Goal: Check status: Check status

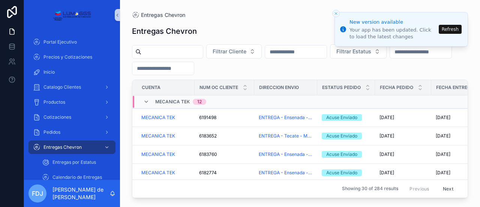
click at [164, 54] on input "scrollable content" at bounding box center [171, 51] width 61 height 10
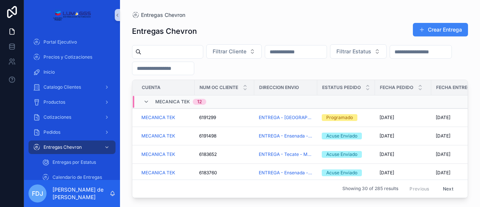
click at [155, 51] on input "scrollable content" at bounding box center [171, 51] width 61 height 10
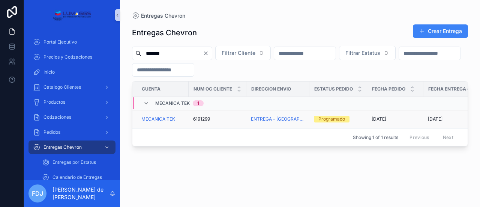
type input "*******"
click at [313, 123] on td "Programado" at bounding box center [338, 119] width 58 height 18
click at [310, 124] on td "Programado" at bounding box center [338, 119] width 58 height 18
click at [232, 120] on div "6191299 6191299" at bounding box center [217, 119] width 49 height 6
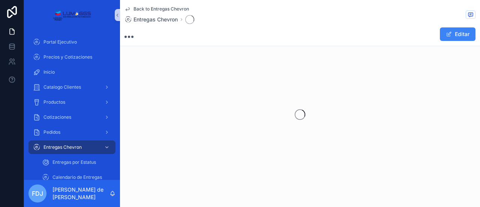
click at [232, 120] on div "scrollable content" at bounding box center [300, 114] width 360 height 118
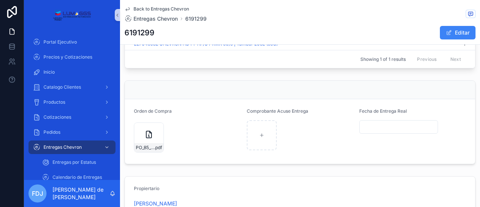
scroll to position [370, 0]
click at [145, 141] on div "PO_85_6191299_0_US-(1) .pdf" at bounding box center [149, 136] width 30 height 30
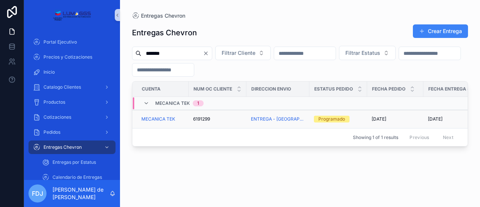
click at [235, 121] on div "6191299 6191299" at bounding box center [217, 119] width 49 height 6
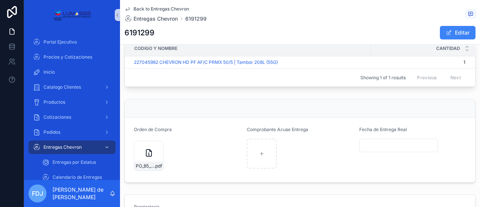
scroll to position [361, 0]
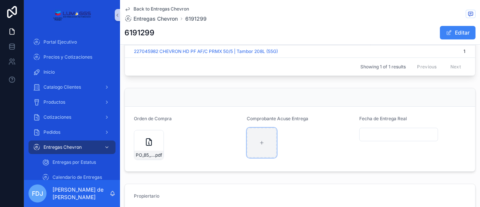
click at [258, 148] on div "scrollable content" at bounding box center [262, 142] width 30 height 30
type input "**********"
click at [384, 139] on input "scrollable content" at bounding box center [399, 134] width 78 height 10
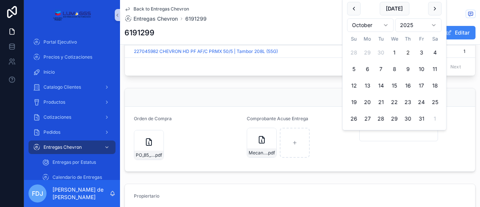
click at [394, 51] on button "1" at bounding box center [394, 52] width 13 height 13
type input "*********"
click at [394, 51] on button "1" at bounding box center [394, 52] width 13 height 13
click at [421, 148] on div "Fecha de Entrega Real *********" at bounding box center [398, 138] width 79 height 46
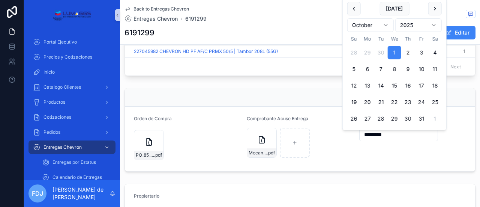
click at [392, 138] on input "*********" at bounding box center [399, 134] width 78 height 10
click at [394, 54] on button "1" at bounding box center [394, 52] width 13 height 13
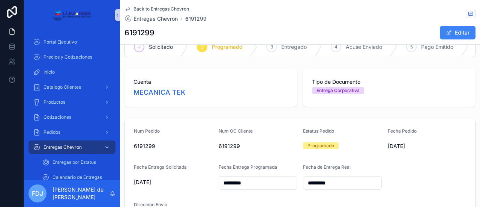
scroll to position [0, 0]
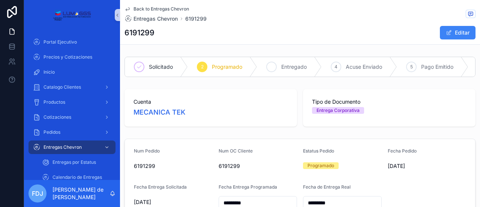
click at [293, 68] on span "Entregado" at bounding box center [293, 66] width 25 height 7
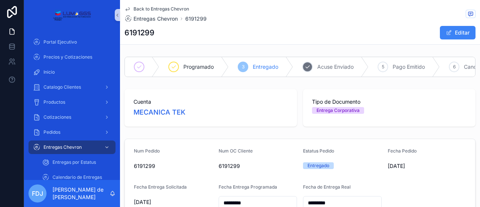
click at [342, 66] on span "Acuse Enviado" at bounding box center [335, 66] width 36 height 7
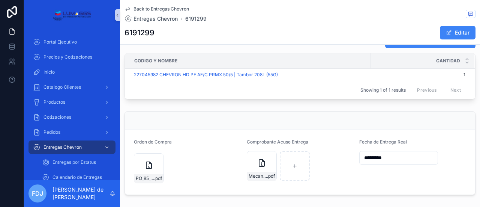
scroll to position [344, 0]
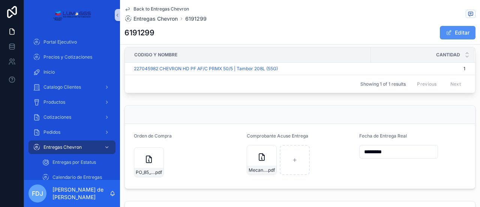
click at [459, 35] on button "Editar" at bounding box center [458, 32] width 36 height 13
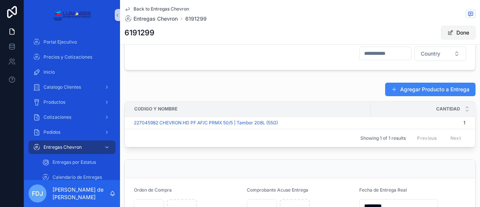
click at [456, 35] on button "Done" at bounding box center [458, 32] width 34 height 13
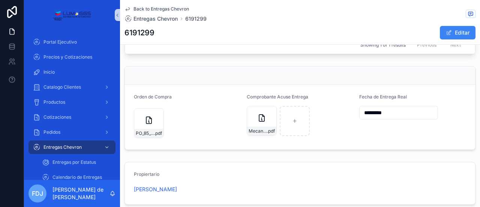
scroll to position [384, 0]
click at [435, 94] on form "Orden de Compra PO_85_6191299_0_US-(1) .pdf Comprobante Acuse Entrega Mecanica-…" at bounding box center [300, 116] width 350 height 64
click at [394, 113] on input "*********" at bounding box center [399, 111] width 78 height 10
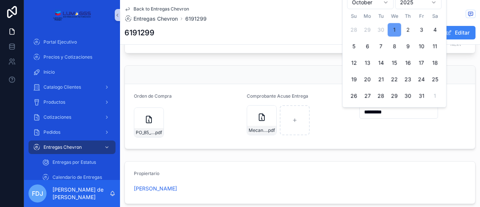
click at [399, 33] on button "1" at bounding box center [394, 29] width 13 height 13
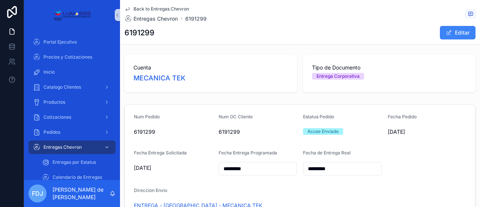
scroll to position [0, 0]
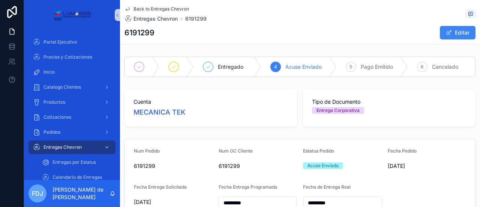
click at [304, 69] on span "Acuse Enviado" at bounding box center [303, 66] width 36 height 7
click at [270, 66] on div "4" at bounding box center [275, 66] width 10 height 10
click at [302, 66] on span "Acuse Enviado" at bounding box center [303, 66] width 36 height 7
click at [375, 69] on span "Pago Emitido" at bounding box center [377, 66] width 32 height 7
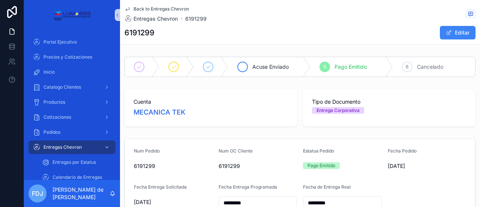
click at [276, 66] on span "Acuse Enviado" at bounding box center [270, 66] width 36 height 7
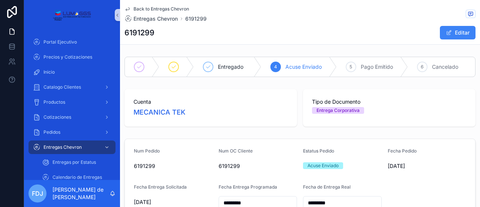
click at [303, 66] on span "Acuse Enviado" at bounding box center [303, 66] width 36 height 7
